Goal: Submit feedback/report problem

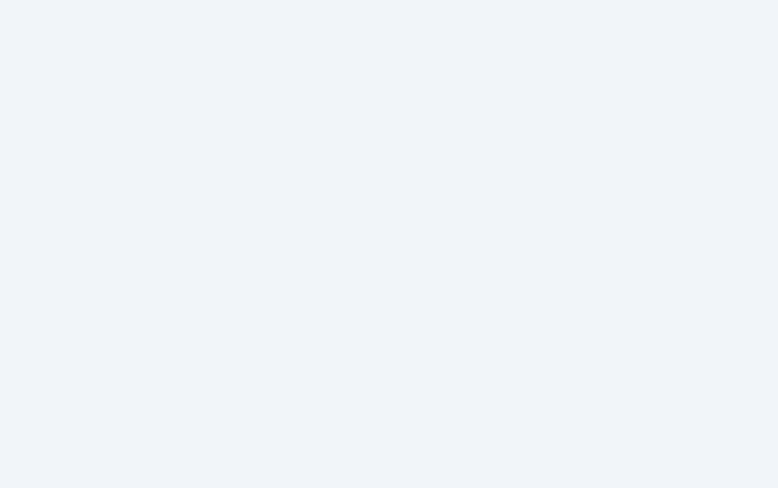
click at [391, 0] on html at bounding box center [389, 0] width 778 height 0
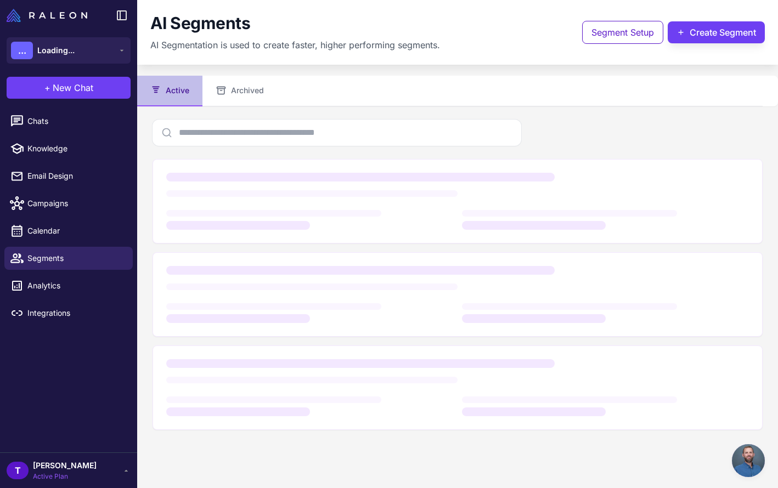
scroll to position [290, 0]
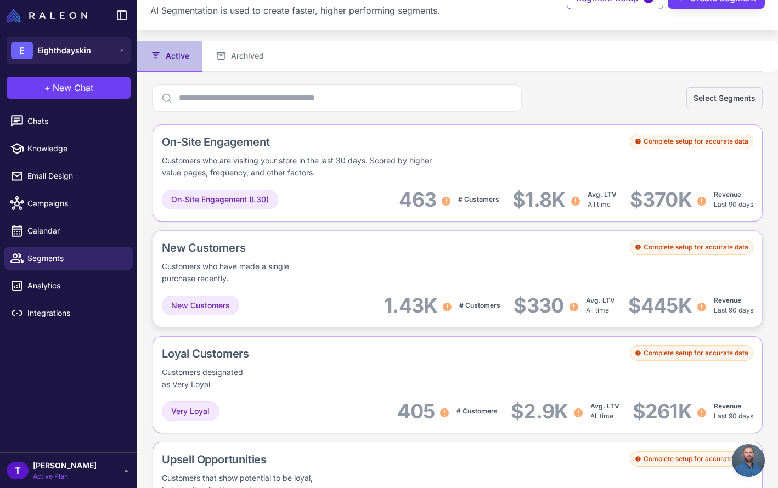
scroll to position [36, 0]
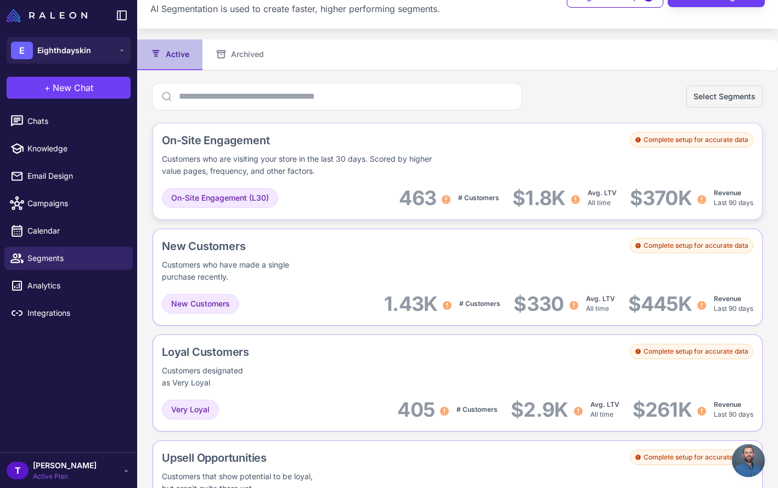
click at [422, 167] on div "Customers who are visiting your store in the last 30 days. Scored by higher val…" at bounding box center [304, 165] width 284 height 24
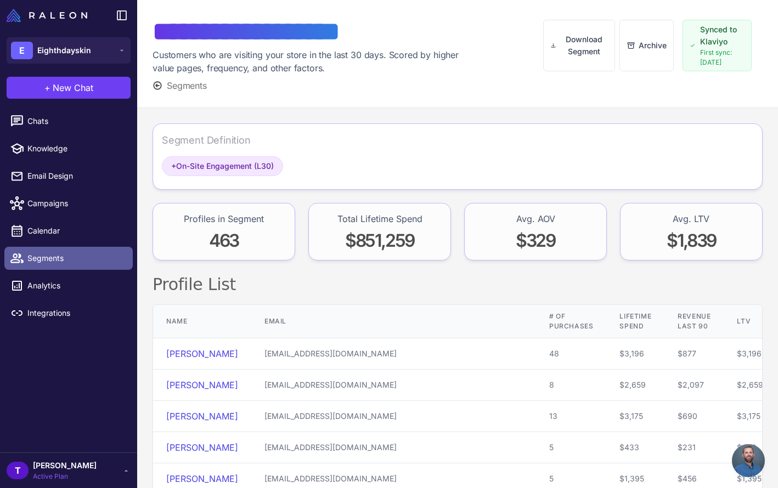
click at [76, 258] on span "Segments" at bounding box center [75, 258] width 97 height 12
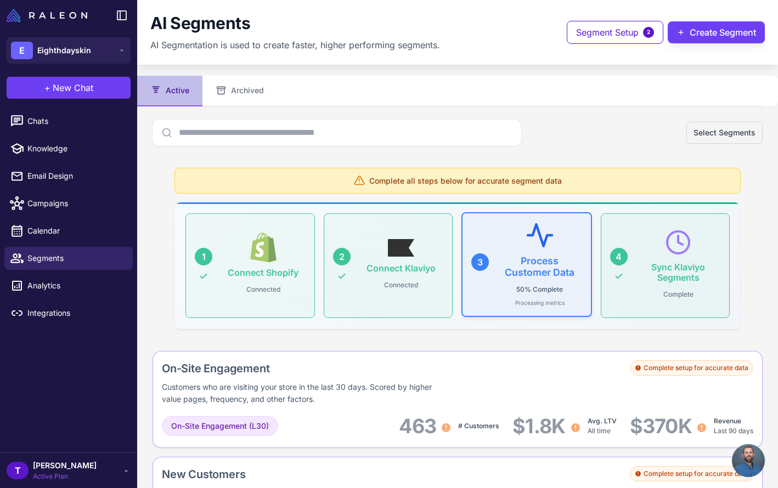
click at [550, 286] on p "50% Complete" at bounding box center [539, 290] width 55 height 14
click at [744, 457] on span "Open chat" at bounding box center [748, 461] width 33 height 33
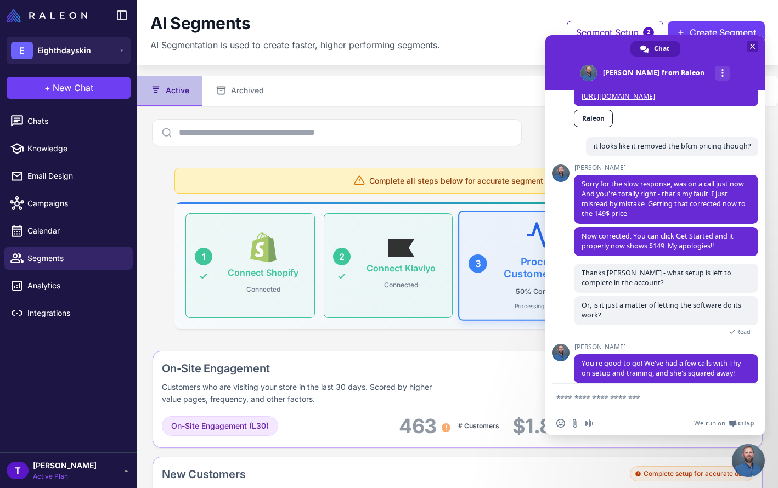
click at [752, 46] on span "Close chat" at bounding box center [752, 46] width 5 height 5
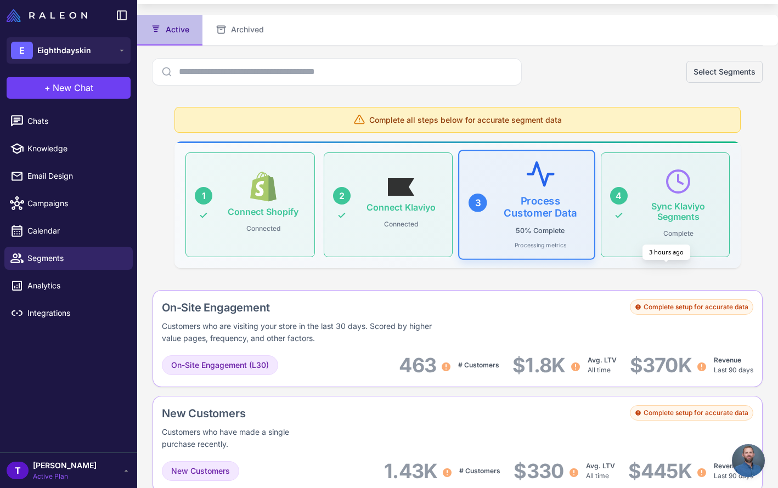
scroll to position [68, 0]
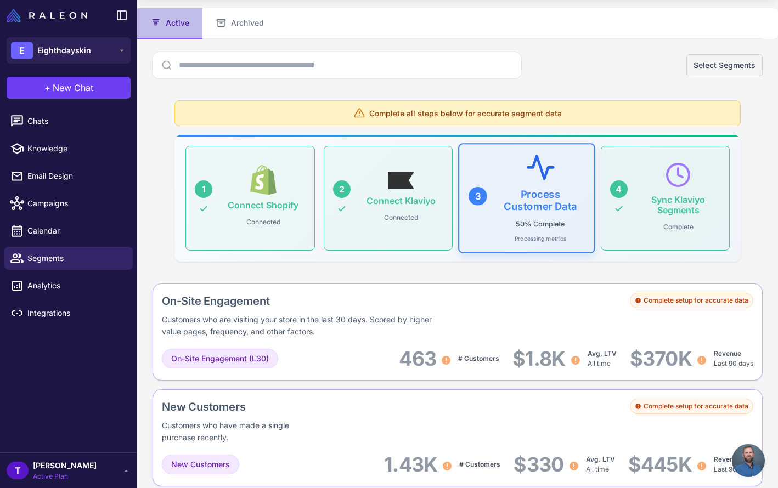
click at [745, 458] on span "Open chat" at bounding box center [748, 461] width 33 height 33
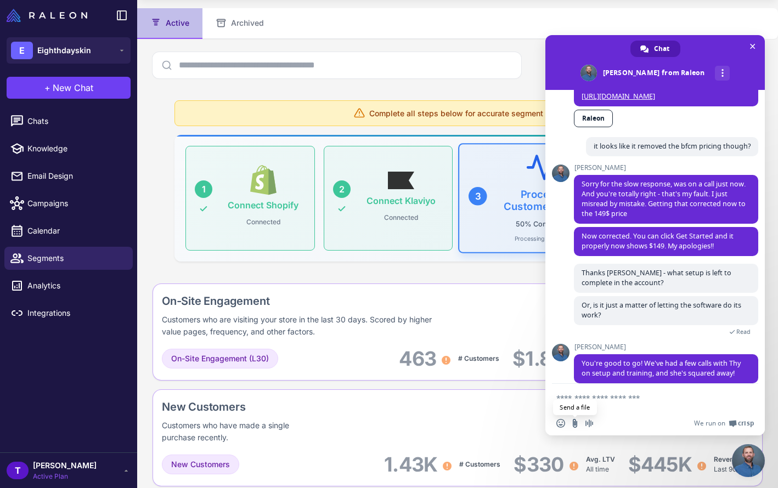
click at [575, 424] on input "Send a file" at bounding box center [575, 423] width 9 height 9
click at [605, 397] on textarea "Compose your message..." at bounding box center [642, 398] width 173 height 10
type textarea "*********"
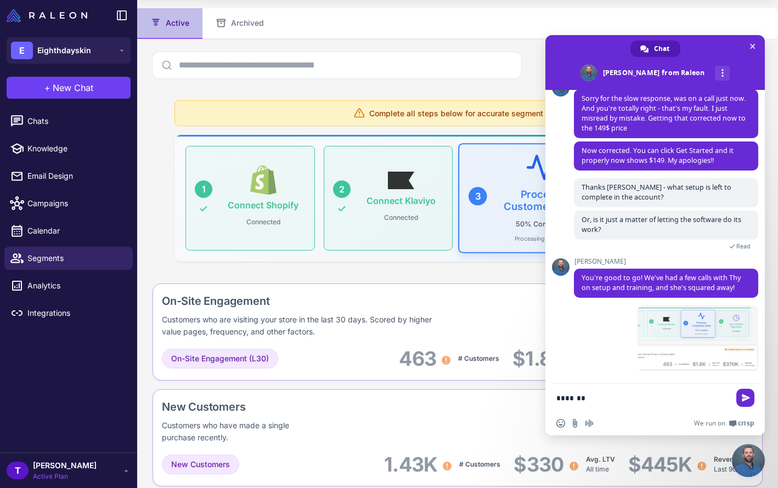
scroll to position [364, 0]
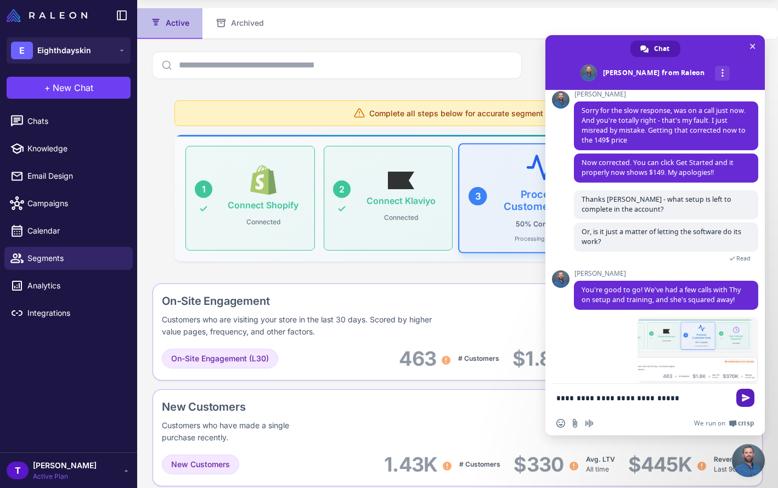
type textarea "**********"
click at [746, 403] on span "Send" at bounding box center [745, 398] width 18 height 18
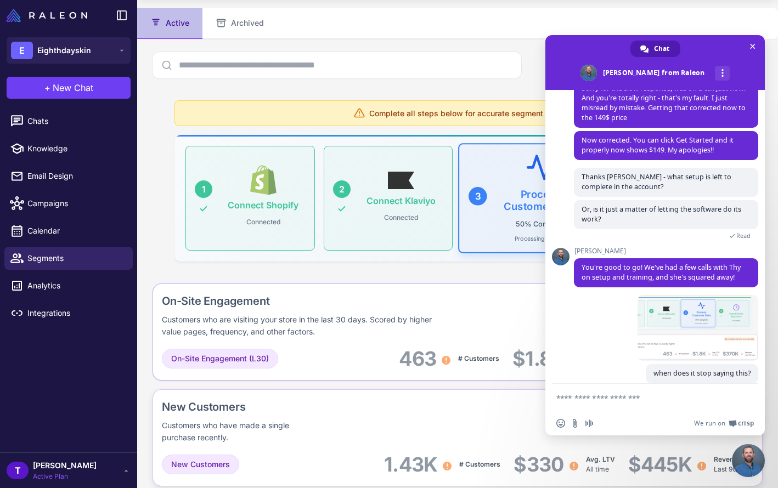
scroll to position [386, 0]
